Goal: Information Seeking & Learning: Learn about a topic

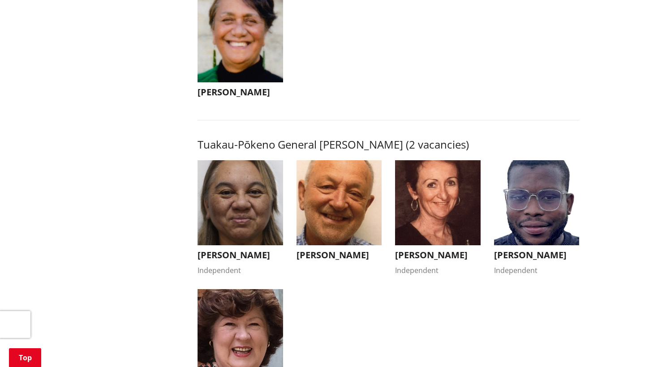
scroll to position [1456, 0]
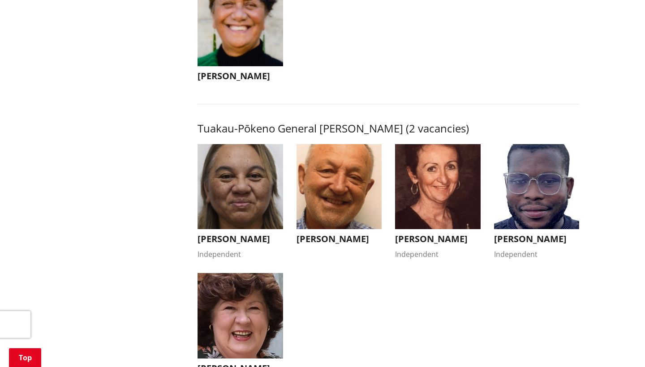
click at [555, 173] on img "button" at bounding box center [537, 187] width 86 height 86
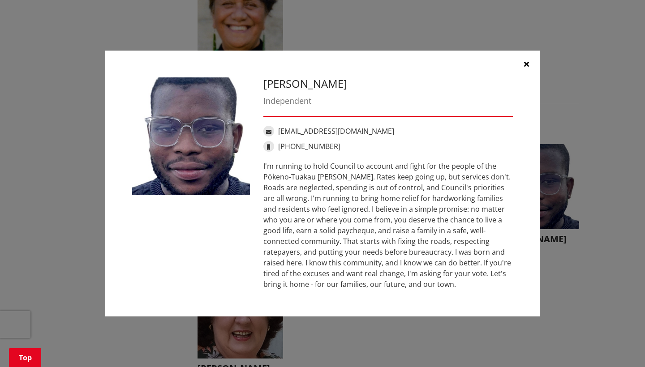
click at [527, 63] on icon "button" at bounding box center [526, 64] width 5 height 7
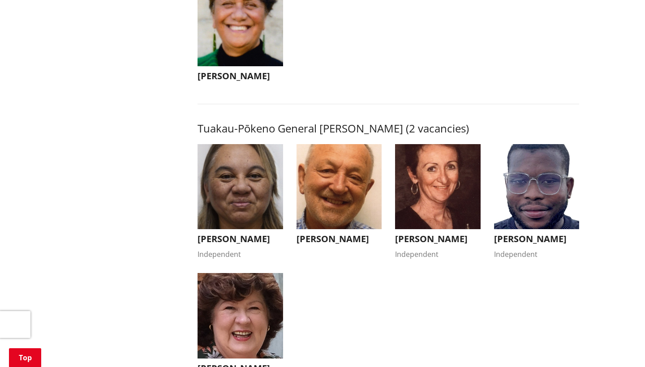
click at [246, 316] on img "button" at bounding box center [241, 316] width 86 height 86
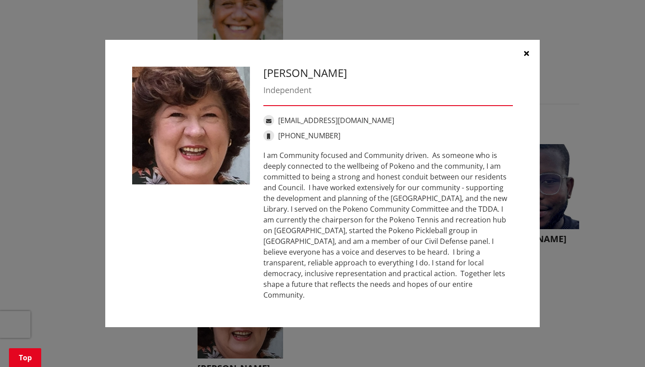
click at [526, 57] on icon "button" at bounding box center [526, 53] width 5 height 7
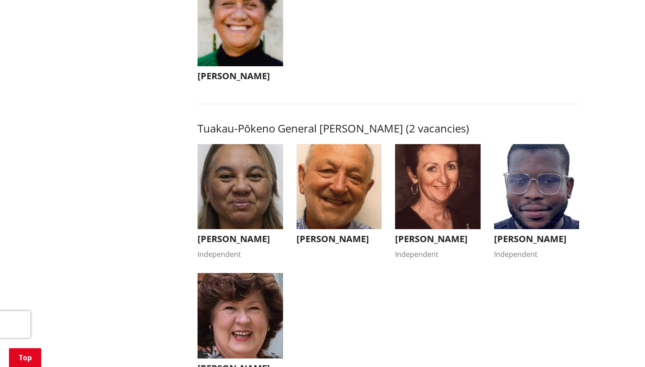
click at [445, 201] on img "button" at bounding box center [438, 187] width 86 height 86
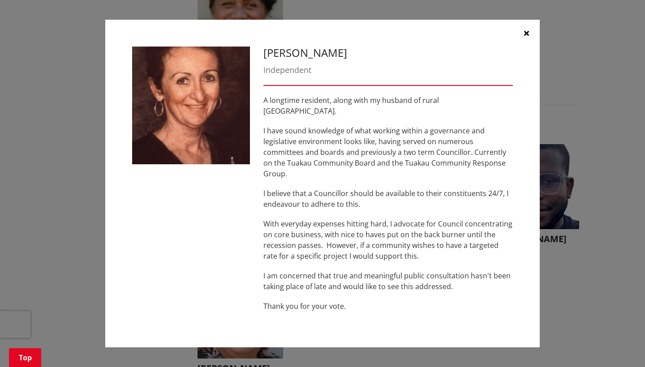
click at [527, 37] on icon "button" at bounding box center [526, 33] width 5 height 7
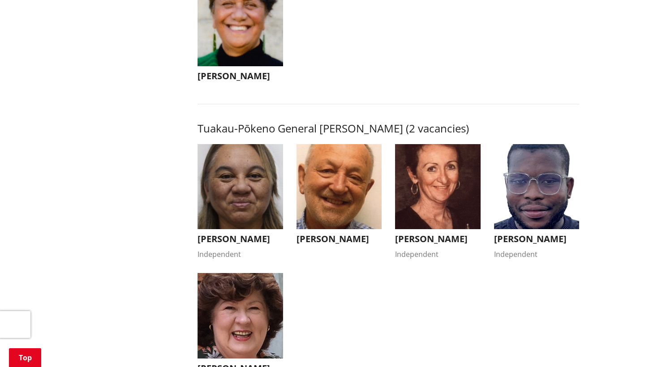
click at [255, 176] on img "button" at bounding box center [241, 187] width 86 height 86
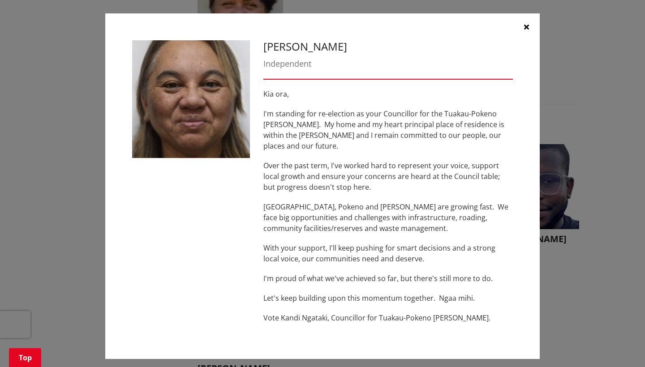
click at [527, 29] on icon "button" at bounding box center [526, 26] width 5 height 7
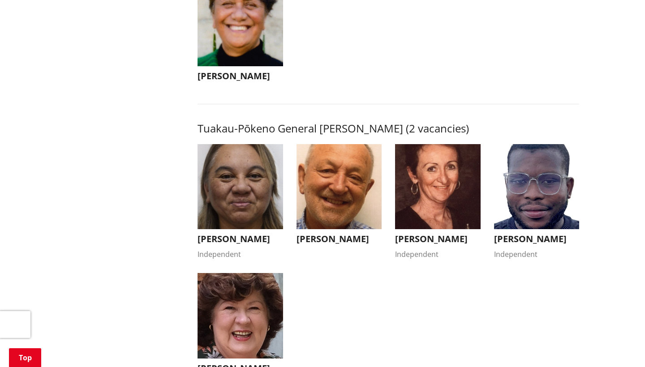
click at [417, 180] on img "button" at bounding box center [438, 187] width 86 height 86
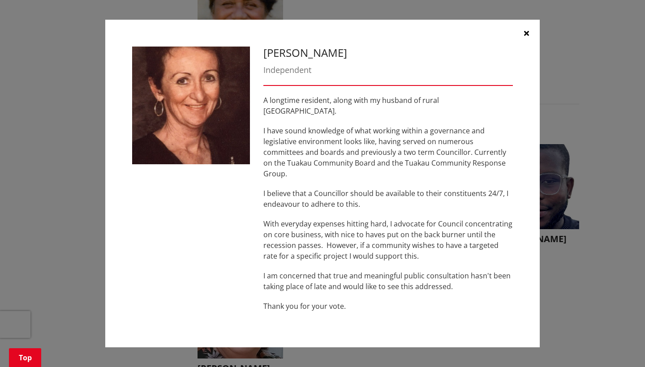
click at [526, 37] on icon "button" at bounding box center [526, 33] width 5 height 7
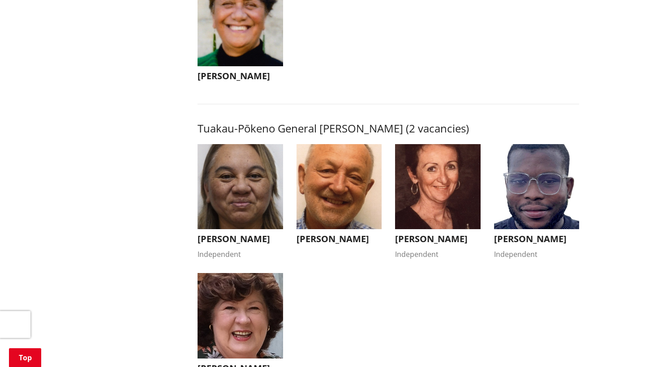
click at [350, 181] on img "button" at bounding box center [340, 187] width 86 height 86
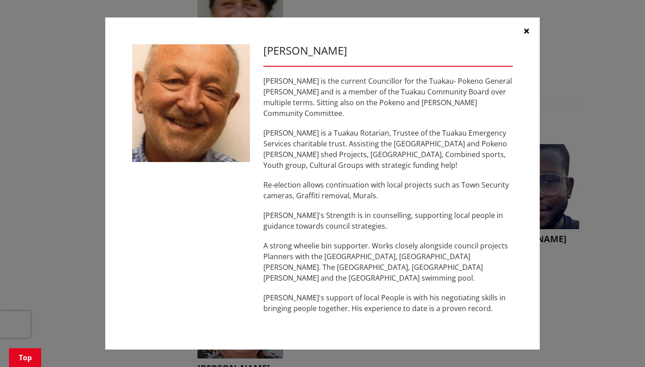
click at [527, 33] on icon "button" at bounding box center [526, 30] width 5 height 7
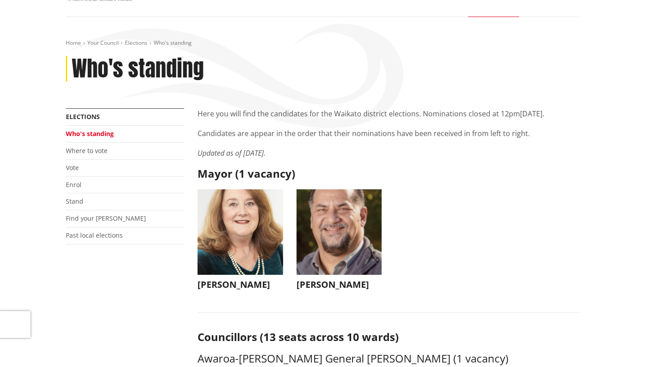
scroll to position [79, 0]
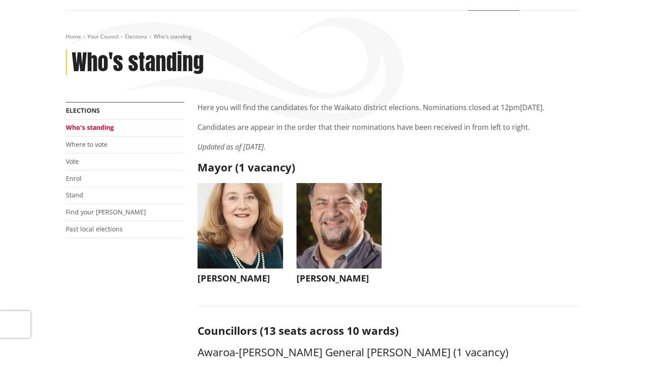
click at [255, 221] on img "button" at bounding box center [241, 226] width 86 height 86
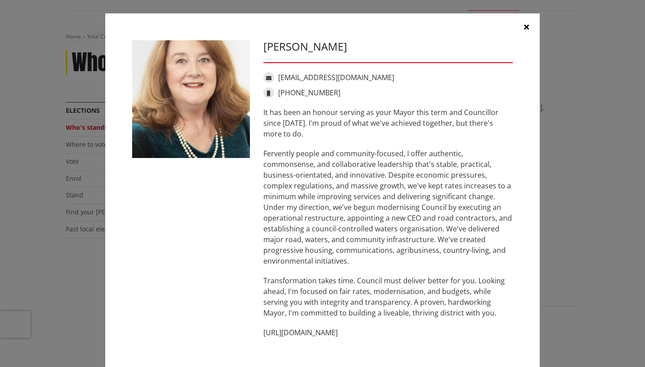
click at [527, 29] on icon "button" at bounding box center [526, 26] width 5 height 7
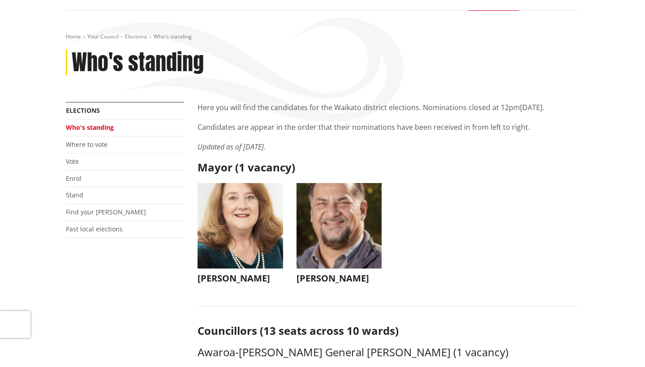
click at [325, 240] on img "button" at bounding box center [340, 226] width 86 height 86
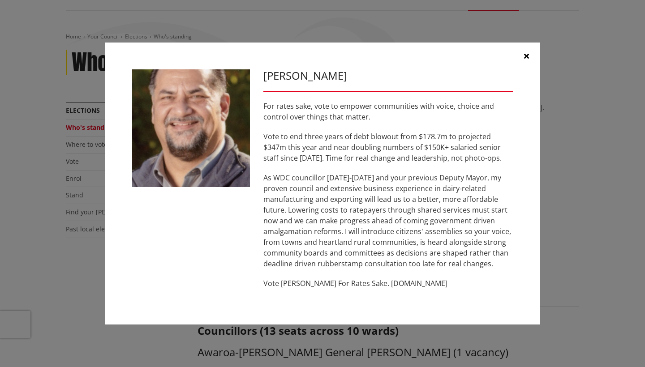
click at [528, 57] on icon "button" at bounding box center [526, 55] width 5 height 7
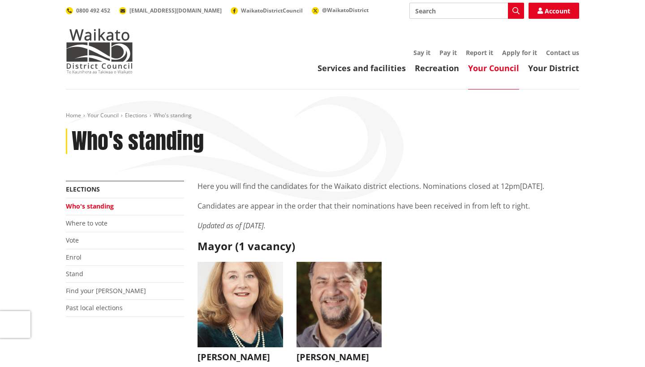
scroll to position [0, 0]
click at [90, 226] on link "Where to vote" at bounding box center [87, 223] width 42 height 9
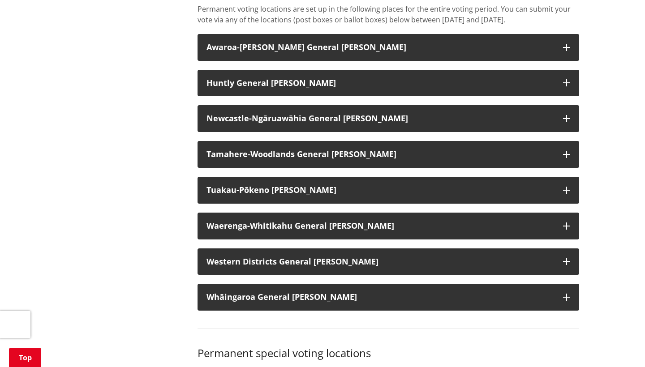
scroll to position [743, 0]
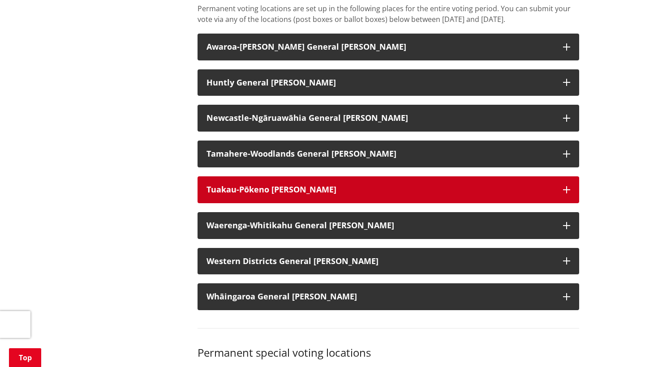
click at [457, 194] on h3 "Tuakau-Pōkeno [PERSON_NAME]" at bounding box center [381, 190] width 348 height 9
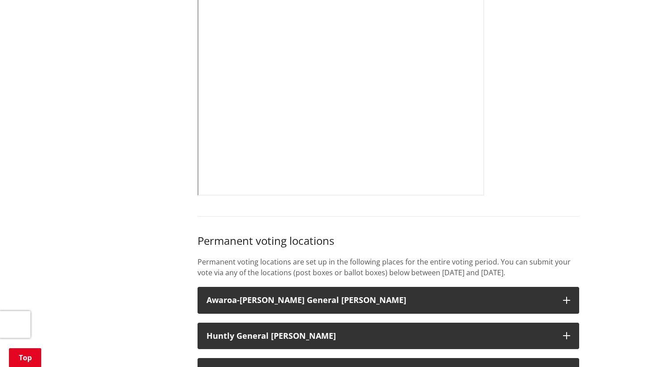
scroll to position [479, 0]
